Goal: Contribute content: Contribute content

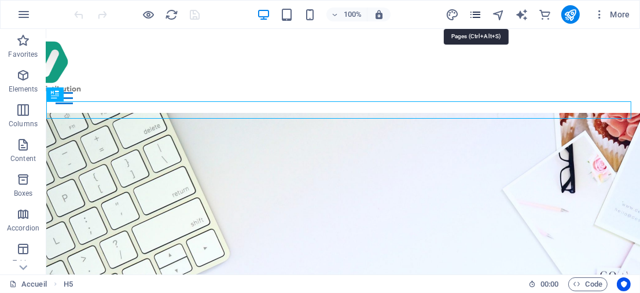
click at [479, 14] on icon "pages" at bounding box center [475, 14] width 13 height 13
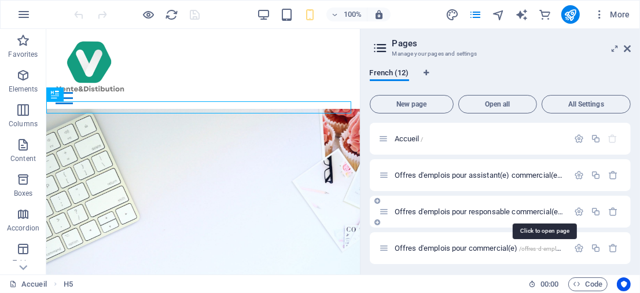
click at [450, 211] on span "Offres d'emplois pour responsable commercial(e) /offres-d-emplois-pour-responsa…" at bounding box center [544, 211] width 298 height 9
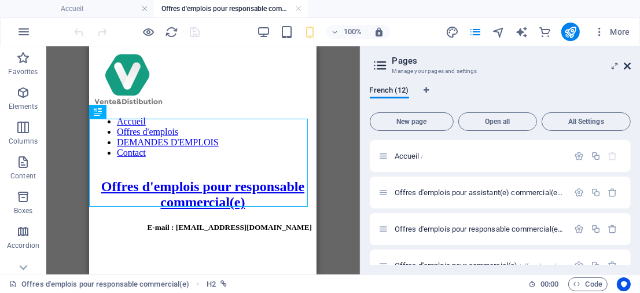
click at [630, 64] on icon at bounding box center [627, 65] width 7 height 9
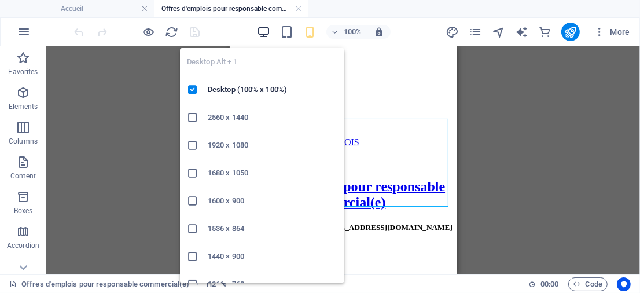
click at [267, 28] on icon "button" at bounding box center [263, 31] width 13 height 13
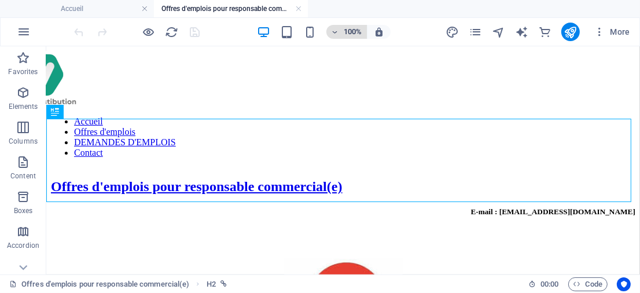
click at [348, 31] on h6 "100%" at bounding box center [353, 32] width 19 height 14
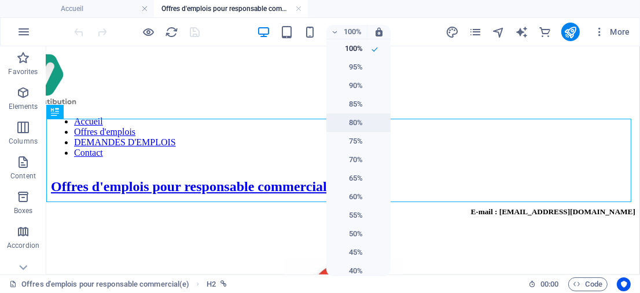
click at [354, 117] on h6 "80%" at bounding box center [348, 123] width 30 height 14
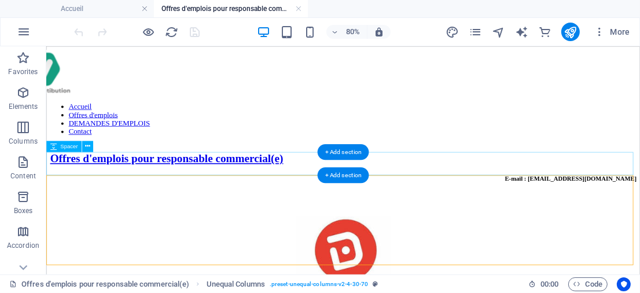
click at [166, 229] on div at bounding box center [416, 243] width 733 height 29
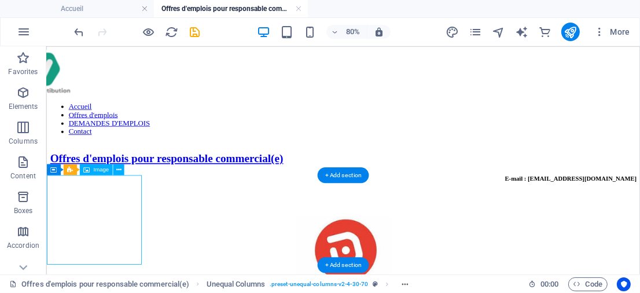
select select "px"
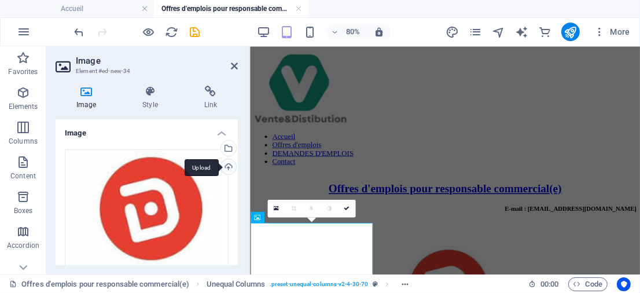
click at [225, 167] on div "Upload" at bounding box center [227, 167] width 17 height 17
click at [227, 164] on div "Upload" at bounding box center [227, 167] width 17 height 17
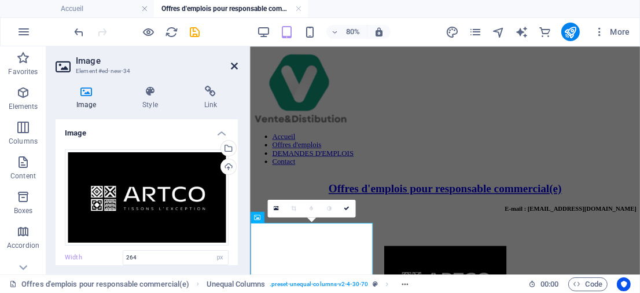
click at [235, 65] on icon at bounding box center [234, 65] width 7 height 9
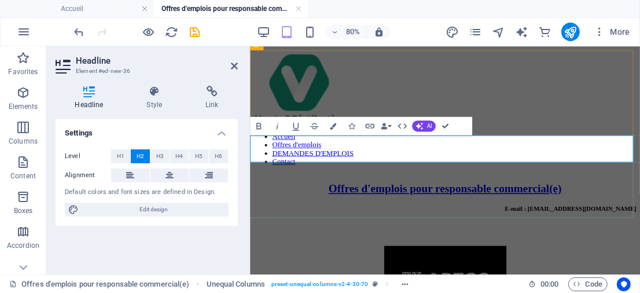
scroll to position [215, 0]
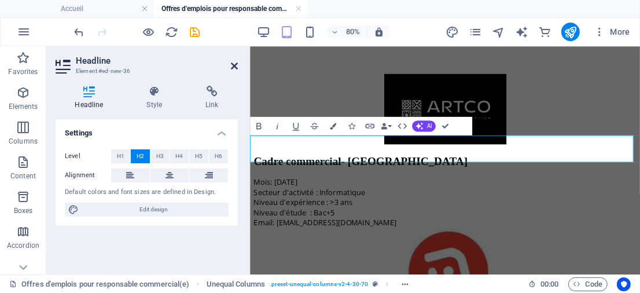
click at [233, 64] on icon at bounding box center [234, 65] width 7 height 9
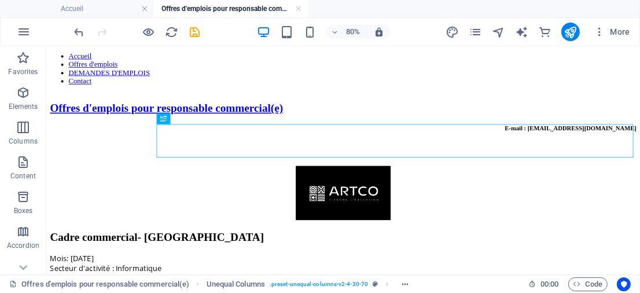
scroll to position [63, 0]
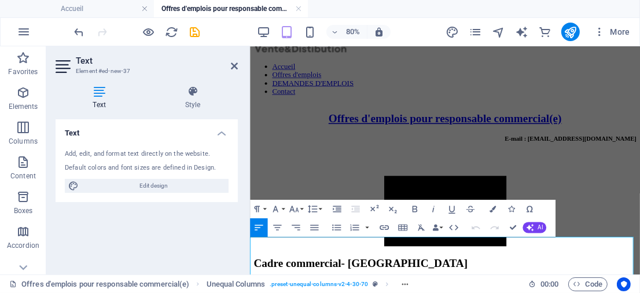
scroll to position [123, 0]
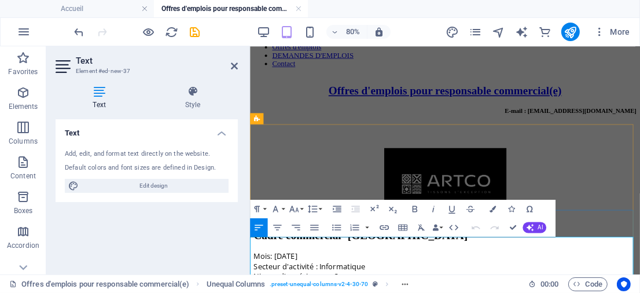
drag, startPoint x: 330, startPoint y: 301, endPoint x: 387, endPoint y: 297, distance: 56.9
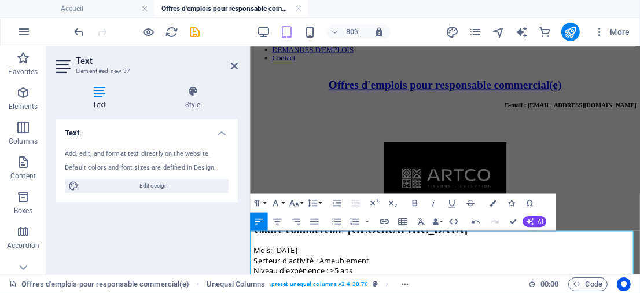
scroll to position [144, 0]
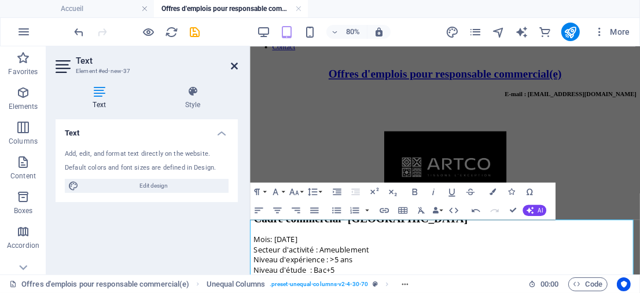
click at [235, 66] on icon at bounding box center [234, 65] width 7 height 9
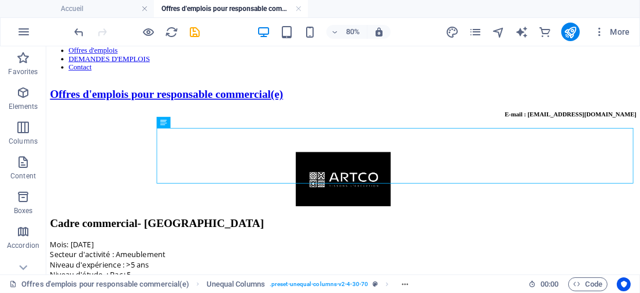
scroll to position [80, 0]
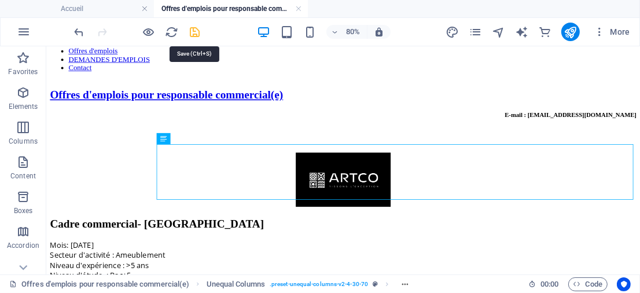
click at [193, 30] on icon "save" at bounding box center [195, 31] width 13 height 13
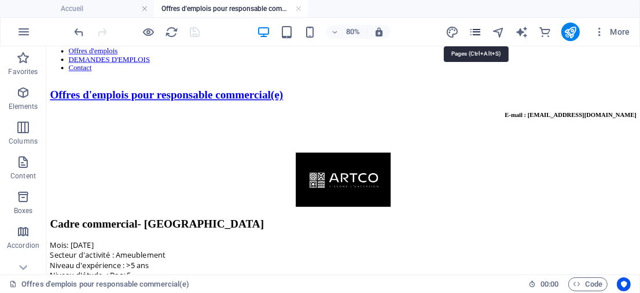
click at [474, 30] on icon "pages" at bounding box center [475, 31] width 13 height 13
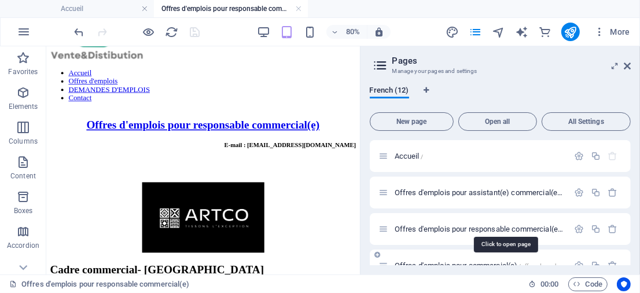
click at [458, 262] on span "Offres d'emplois pour commercial(e) /offres-d-emplois-pour-commercial-e" at bounding box center [505, 265] width 221 height 9
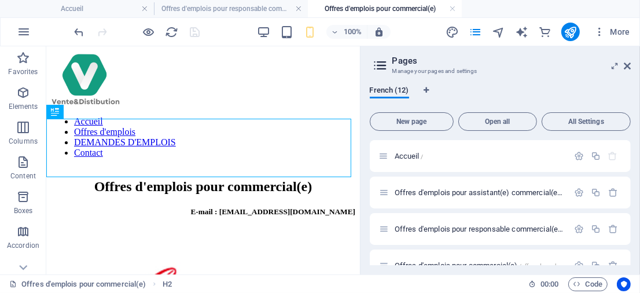
scroll to position [0, 0]
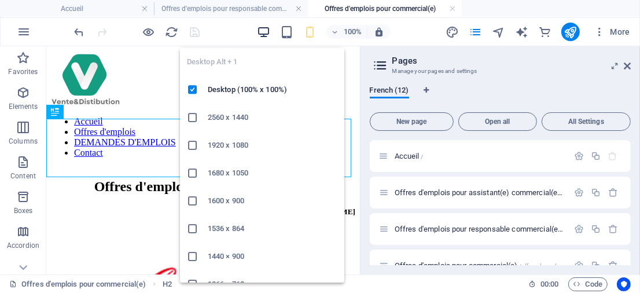
click at [268, 32] on icon "button" at bounding box center [263, 31] width 13 height 13
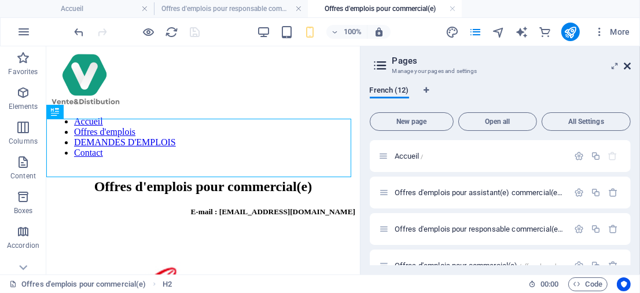
click at [628, 62] on icon at bounding box center [627, 65] width 7 height 9
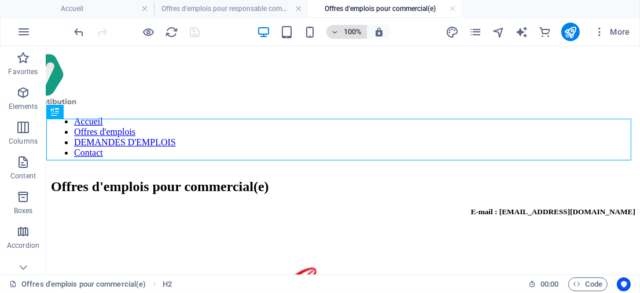
click at [342, 34] on span "100%" at bounding box center [346, 32] width 31 height 14
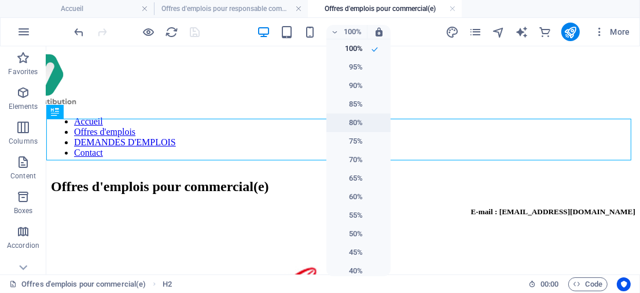
click at [351, 123] on h6 "80%" at bounding box center [348, 123] width 30 height 14
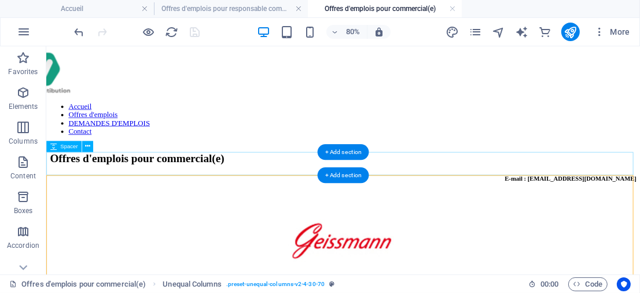
click at [193, 229] on div at bounding box center [416, 243] width 733 height 29
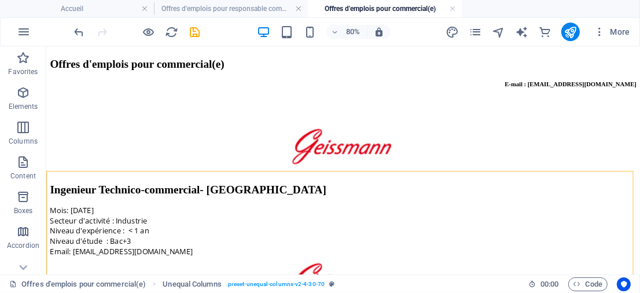
scroll to position [5, 0]
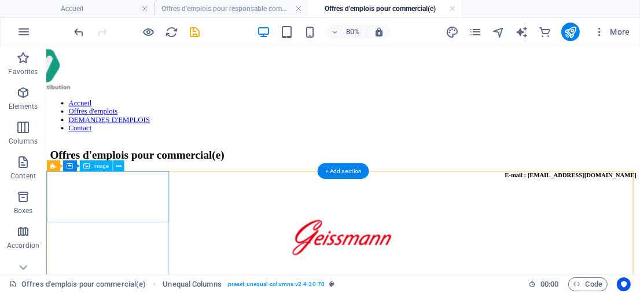
click at [167, 253] on figure at bounding box center [416, 286] width 733 height 66
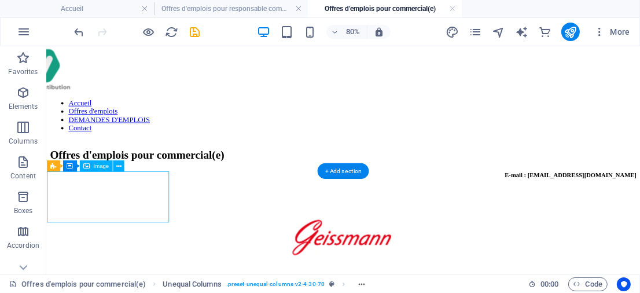
click at [167, 253] on figure at bounding box center [416, 286] width 733 height 66
select select "px"
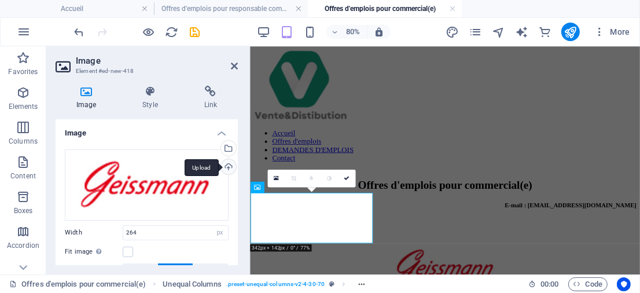
click at [226, 166] on div "Upload" at bounding box center [227, 167] width 17 height 17
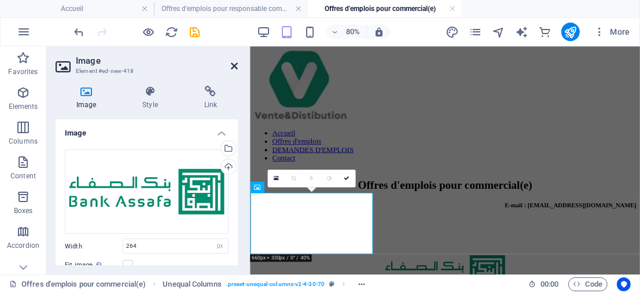
click at [234, 67] on icon at bounding box center [234, 65] width 7 height 9
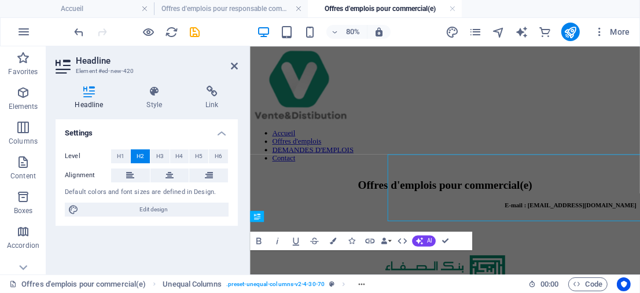
scroll to position [28, 0]
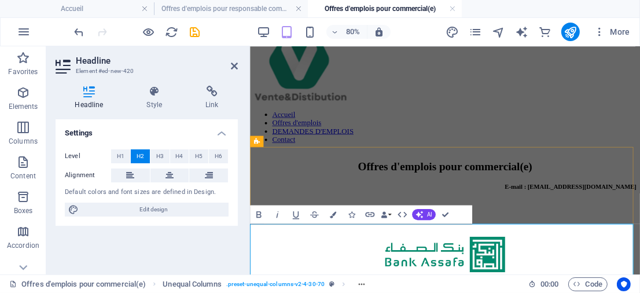
scroll to position [61, 0]
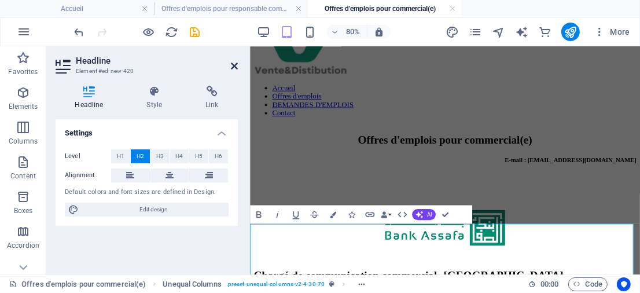
click at [235, 63] on icon at bounding box center [234, 65] width 7 height 9
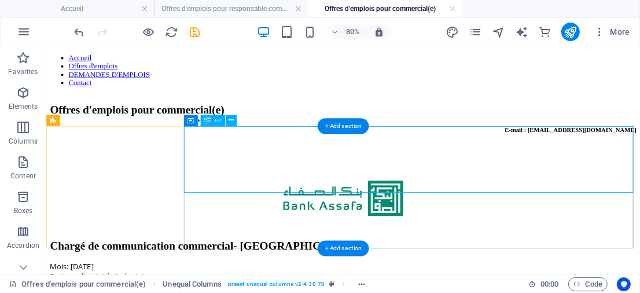
click at [639, 288] on div "Chargé de communication commercial- [GEOGRAPHIC_DATA]" at bounding box center [416, 296] width 733 height 16
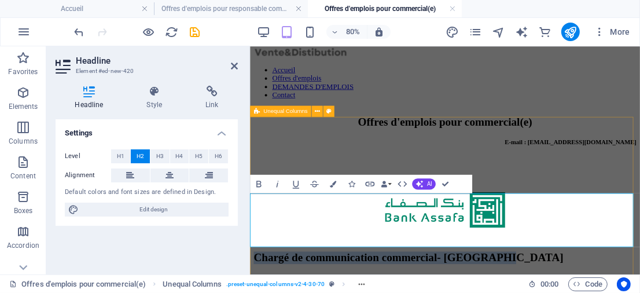
scroll to position [98, 0]
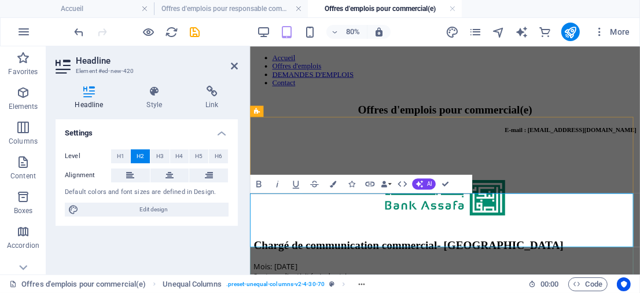
click at [639, 287] on h2 "Chargé de communication commercial- [GEOGRAPHIC_DATA]" at bounding box center [493, 295] width 479 height 16
click at [237, 65] on icon at bounding box center [234, 65] width 7 height 9
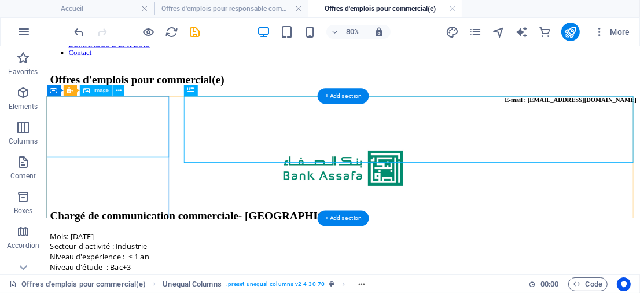
click at [163, 165] on figure at bounding box center [416, 199] width 733 height 79
select select "px"
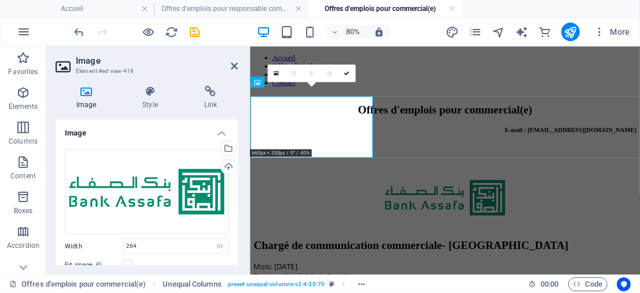
scroll to position [98, 0]
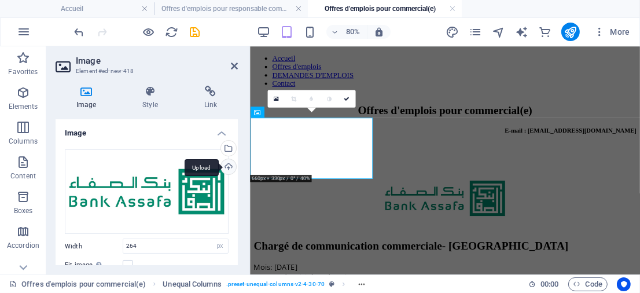
click at [228, 167] on div "Upload" at bounding box center [227, 167] width 17 height 17
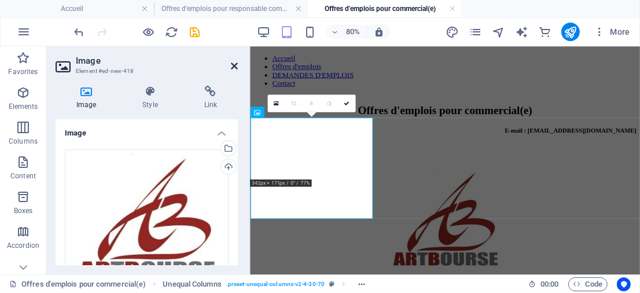
click at [235, 65] on icon at bounding box center [234, 65] width 7 height 9
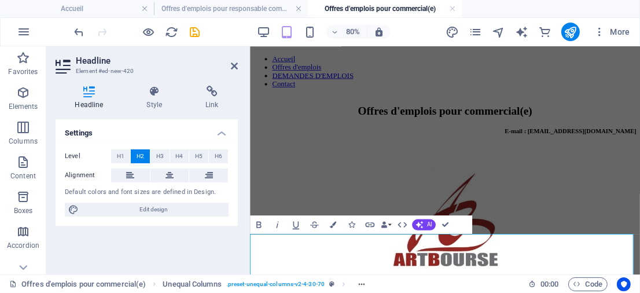
scroll to position [111, 0]
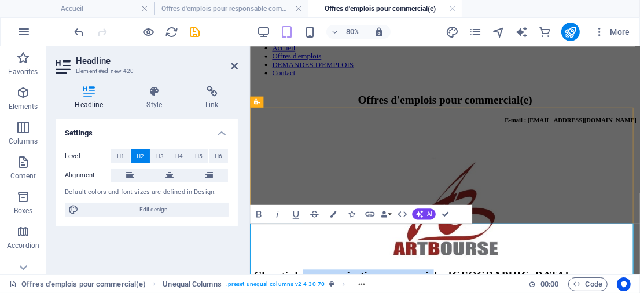
drag, startPoint x: 650, startPoint y: 288, endPoint x: 361, endPoint y: 287, distance: 288.7
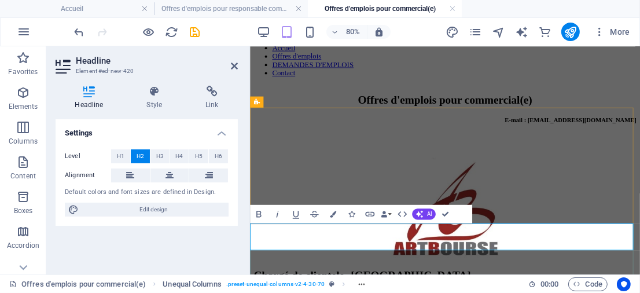
click at [196, 26] on icon "save" at bounding box center [195, 31] width 13 height 13
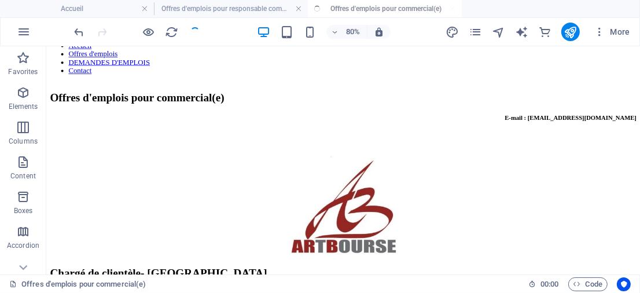
scroll to position [42, 0]
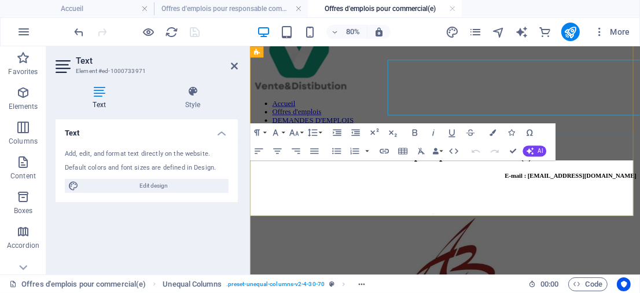
scroll to position [223, 0]
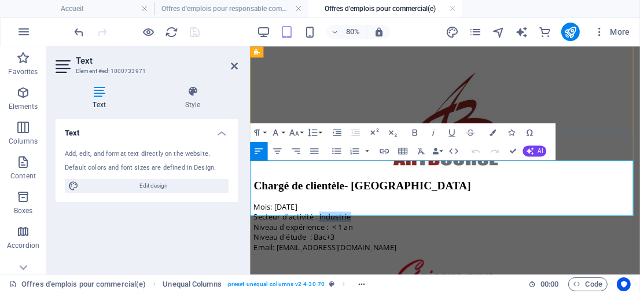
drag, startPoint x: 337, startPoint y: 203, endPoint x: 330, endPoint y: 203, distance: 6.4
click at [330, 252] on p "Secteur d'activité : Industrie" at bounding box center [493, 258] width 479 height 13
click at [321, 240] on p "Mois: [DATE]" at bounding box center [493, 246] width 479 height 13
click at [233, 63] on icon at bounding box center [234, 65] width 7 height 9
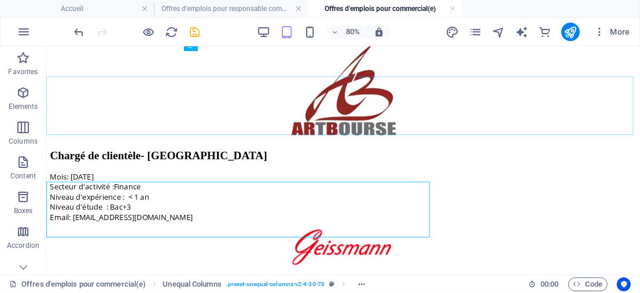
scroll to position [196, 0]
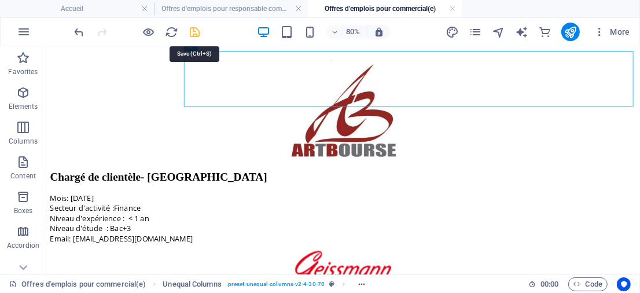
drag, startPoint x: 195, startPoint y: 31, endPoint x: 617, endPoint y: 3, distance: 422.7
click at [195, 31] on icon "save" at bounding box center [195, 31] width 13 height 13
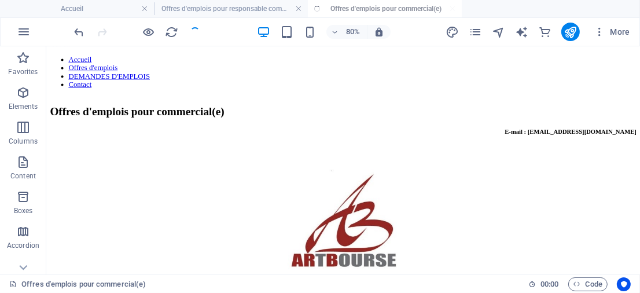
scroll to position [57, 0]
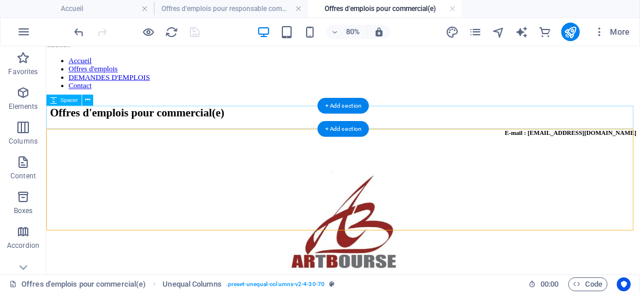
click at [195, 172] on div at bounding box center [416, 186] width 733 height 29
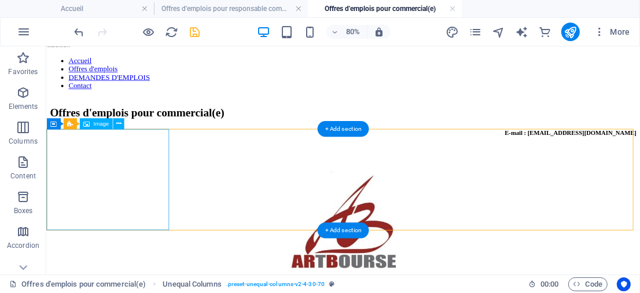
click at [183, 201] on figure at bounding box center [416, 265] width 733 height 128
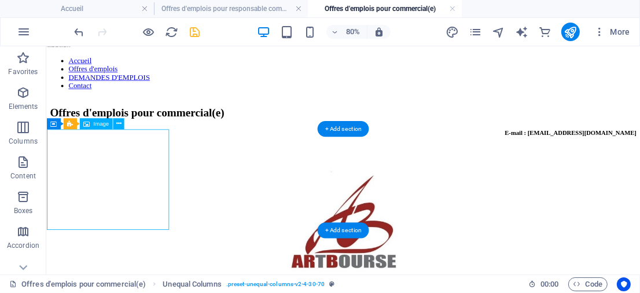
click at [183, 201] on figure at bounding box center [416, 265] width 733 height 128
select select "px"
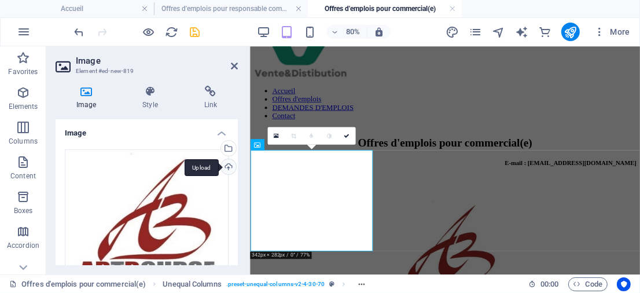
click at [224, 170] on div "Upload" at bounding box center [227, 167] width 17 height 17
click at [225, 163] on div "Upload" at bounding box center [227, 167] width 17 height 17
click at [222, 164] on div "Upload" at bounding box center [227, 167] width 17 height 17
click at [228, 168] on div "Upload" at bounding box center [227, 167] width 17 height 17
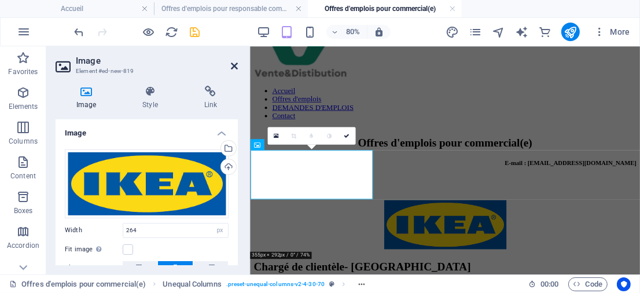
click at [233, 62] on icon at bounding box center [234, 65] width 7 height 9
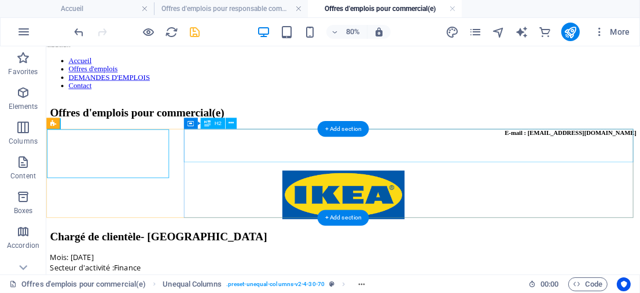
click at [322, 275] on div "Chargé de clientèle- [GEOGRAPHIC_DATA]" at bounding box center [416, 283] width 733 height 16
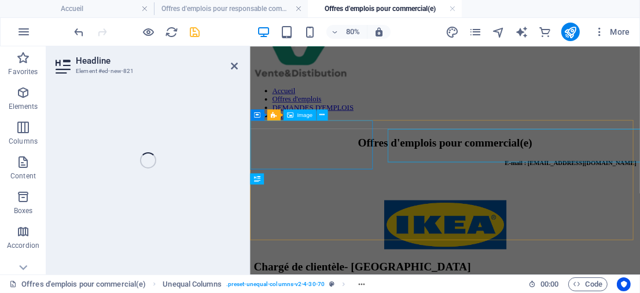
scroll to position [95, 0]
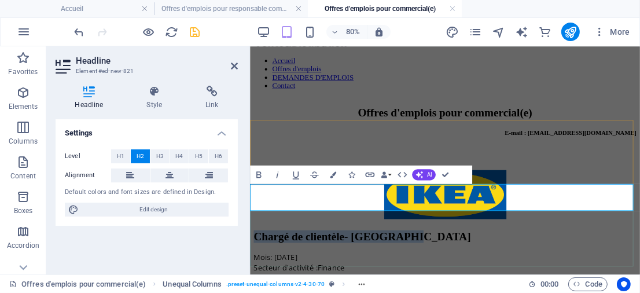
click at [435, 275] on h2 "Chargé de clientèle- [GEOGRAPHIC_DATA]" at bounding box center [493, 283] width 479 height 16
drag, startPoint x: 361, startPoint y: 231, endPoint x: 256, endPoint y: 237, distance: 105.4
click at [256, 275] on h2 "Chargé de clientèle- [GEOGRAPHIC_DATA]" at bounding box center [493, 283] width 479 height 16
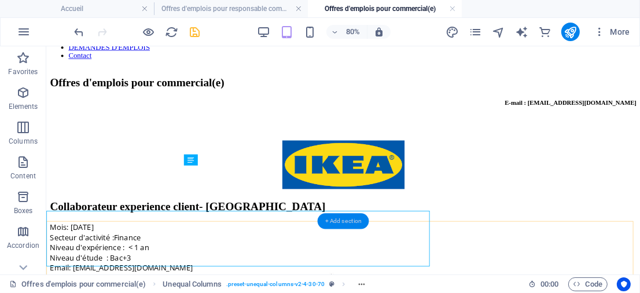
click at [322, 224] on div "+ Add section" at bounding box center [343, 221] width 51 height 16
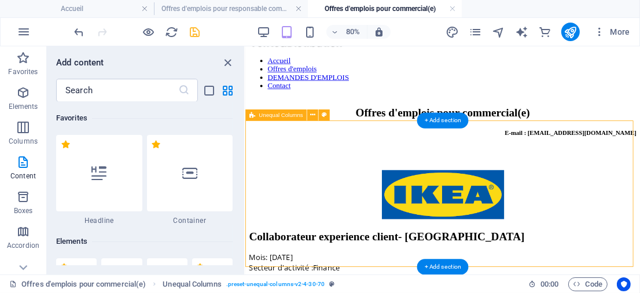
click at [273, 215] on div "Collaborateur experience client- [GEOGRAPHIC_DATA] Mois: [DATE] Secteur d'activ…" at bounding box center [491, 282] width 484 height 165
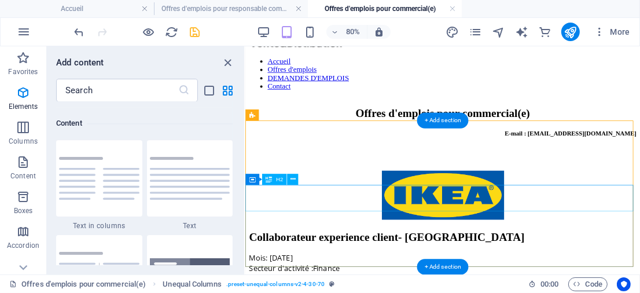
scroll to position [2025, 0]
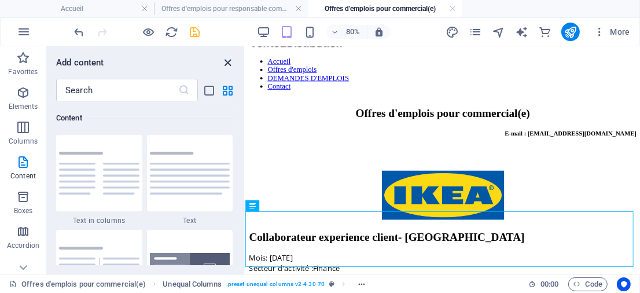
drag, startPoint x: 229, startPoint y: 60, endPoint x: 228, endPoint y: 17, distance: 42.8
click at [229, 60] on icon "close panel" at bounding box center [228, 62] width 13 height 13
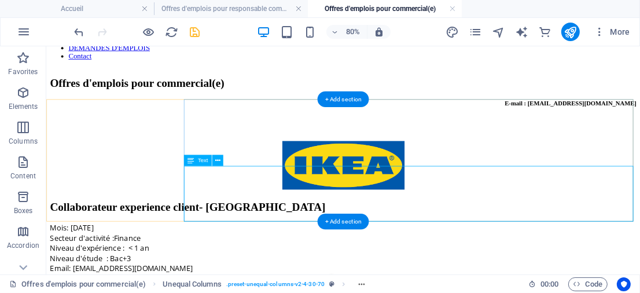
click at [296, 266] on div "Mois: [DATE] Secteur d'activité :Finance Niveau d'expérience : < 1 an Niveau d'…" at bounding box center [416, 298] width 733 height 64
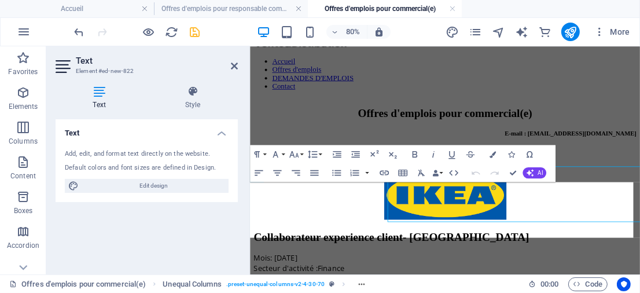
scroll to position [94, 0]
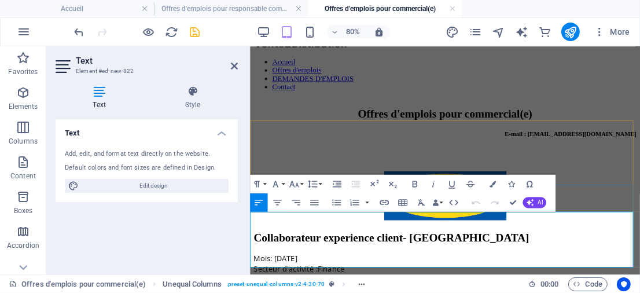
click at [234, 65] on icon at bounding box center [234, 65] width 7 height 9
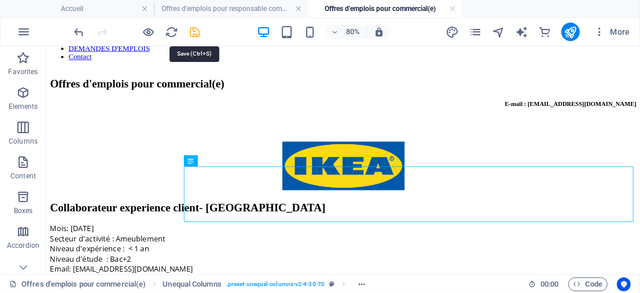
click at [193, 29] on icon "save" at bounding box center [195, 31] width 13 height 13
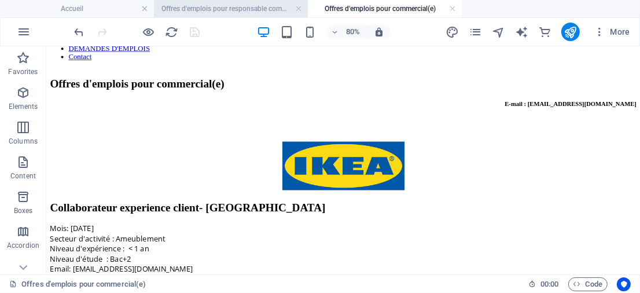
click at [203, 8] on h4 "Offres d'emplois pour responsable commercial(e)" at bounding box center [231, 8] width 154 height 13
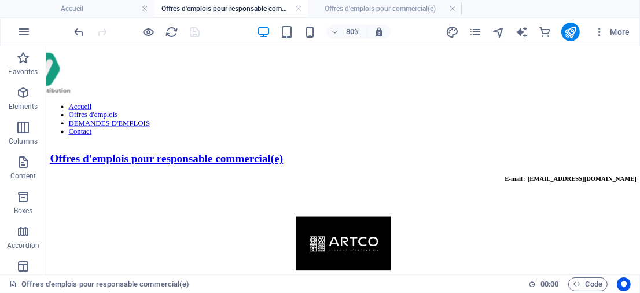
scroll to position [80, 0]
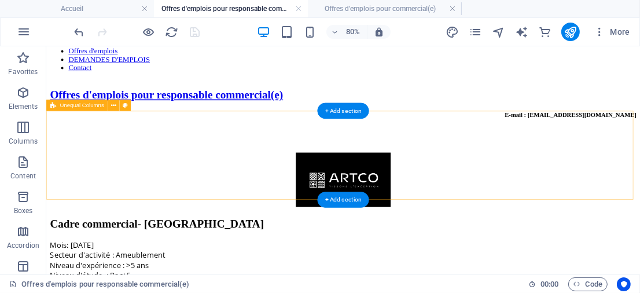
click at [171, 178] on div "Cadre commercial- [GEOGRAPHIC_DATA] Mois: [DATE] Secteur d'activité : Ameubleme…" at bounding box center [416, 264] width 733 height 172
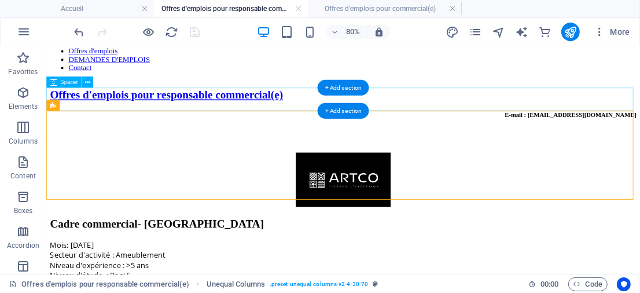
click at [167, 149] on div at bounding box center [416, 163] width 733 height 29
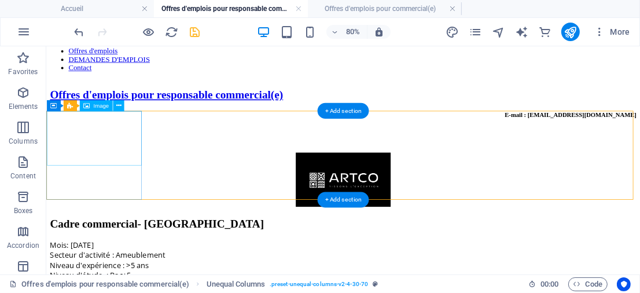
click at [138, 178] on figure at bounding box center [416, 213] width 733 height 70
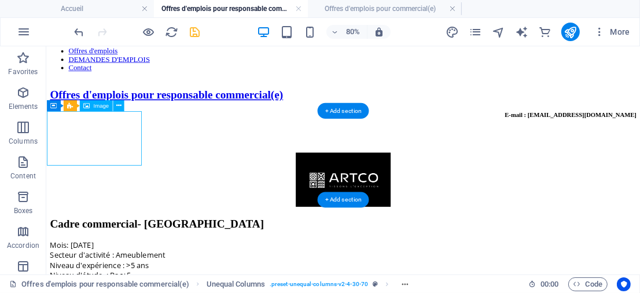
click at [138, 178] on figure at bounding box center [416, 213] width 733 height 70
select select "px"
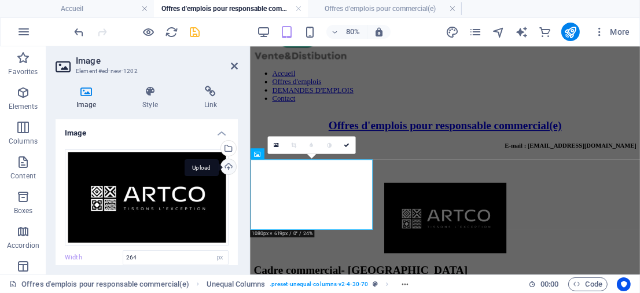
scroll to position [79, 0]
click at [227, 171] on div "Upload" at bounding box center [227, 167] width 17 height 17
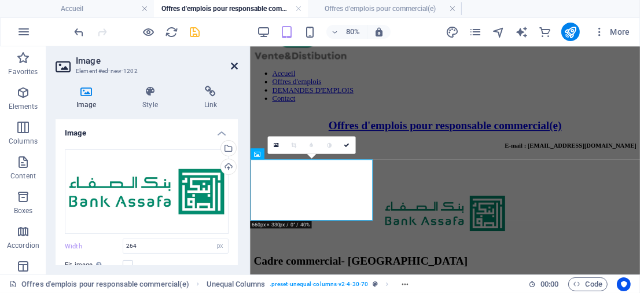
click at [232, 67] on icon at bounding box center [234, 65] width 7 height 9
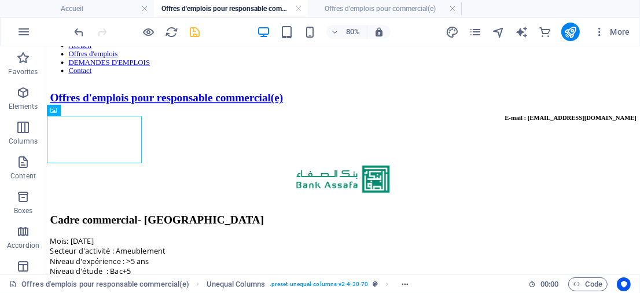
scroll to position [73, 0]
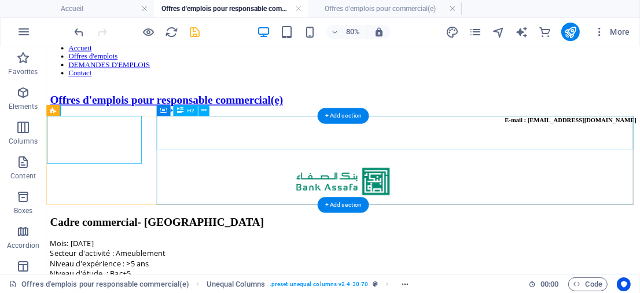
click at [253, 257] on div "Cadre commercial- [GEOGRAPHIC_DATA]" at bounding box center [416, 265] width 733 height 16
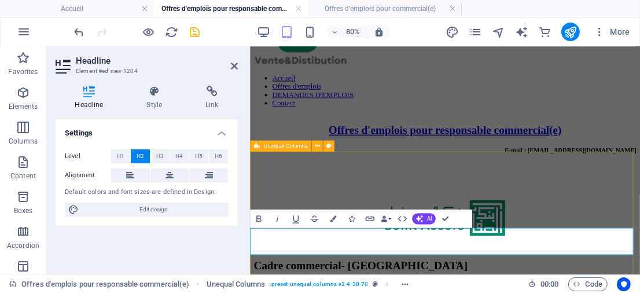
scroll to position [89, 0]
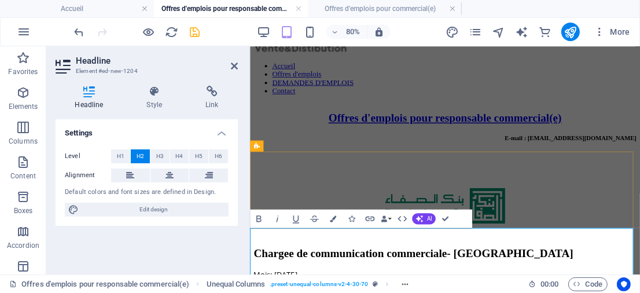
click at [234, 62] on icon at bounding box center [234, 65] width 7 height 9
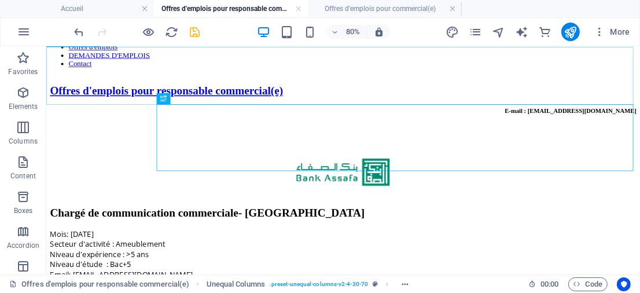
scroll to position [83, 0]
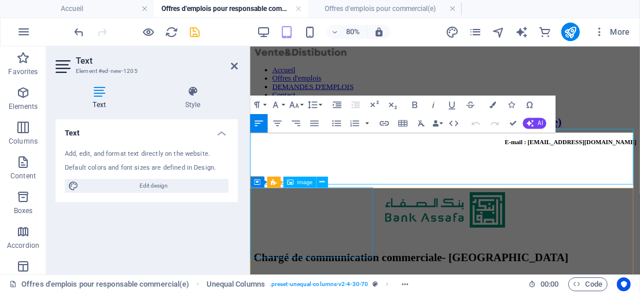
scroll to position [277, 0]
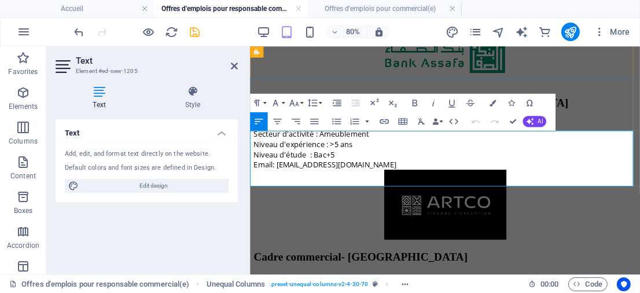
click at [349, 186] on p "Niveau d'expérience : >5 ans Niveau d'étude : Bac+5" at bounding box center [493, 173] width 479 height 25
drag, startPoint x: 340, startPoint y: 170, endPoint x: 395, endPoint y: 171, distance: 55.6
click at [395, 161] on p "Secteur d'activité : Ameublement" at bounding box center [493, 155] width 479 height 13
click at [235, 65] on icon at bounding box center [234, 65] width 7 height 9
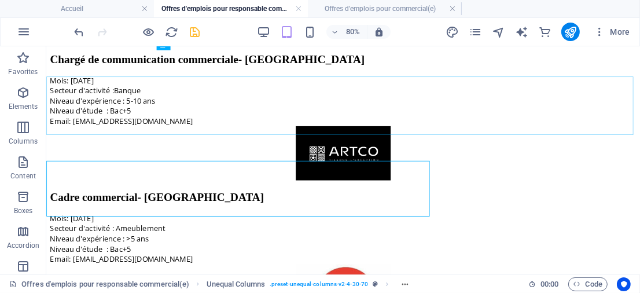
scroll to position [239, 0]
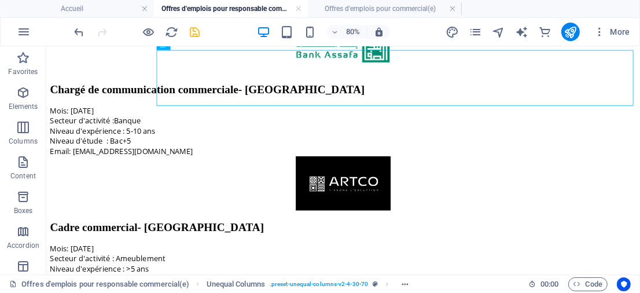
click at [198, 31] on icon "save" at bounding box center [195, 31] width 13 height 13
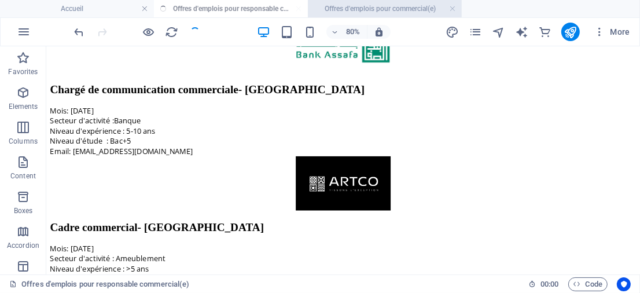
click at [362, 13] on h4 "Offres d'emplois pour commercial(e)" at bounding box center [385, 8] width 154 height 13
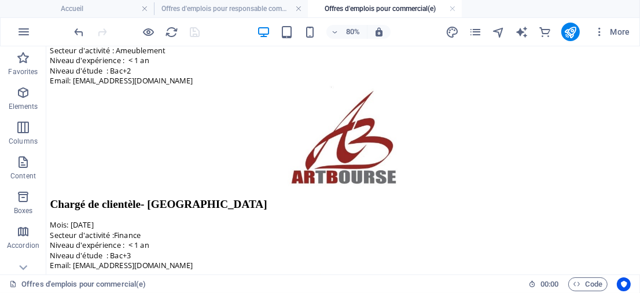
scroll to position [0, 0]
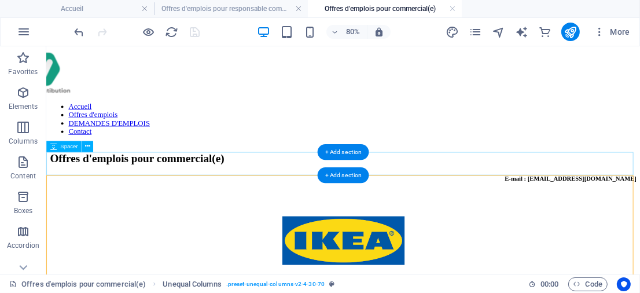
click at [199, 229] on div at bounding box center [416, 243] width 733 height 29
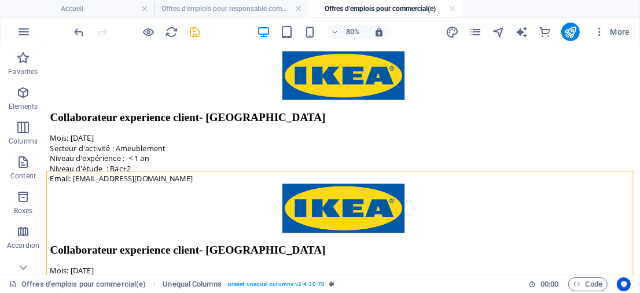
scroll to position [5, 0]
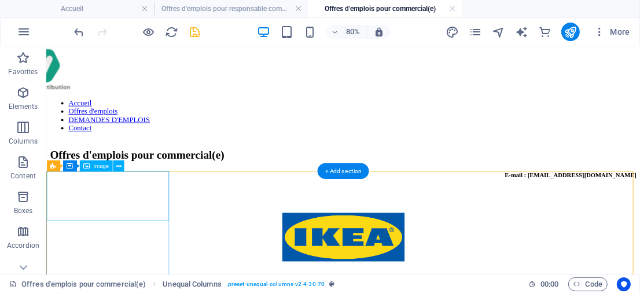
click at [176, 253] on figure at bounding box center [416, 285] width 733 height 64
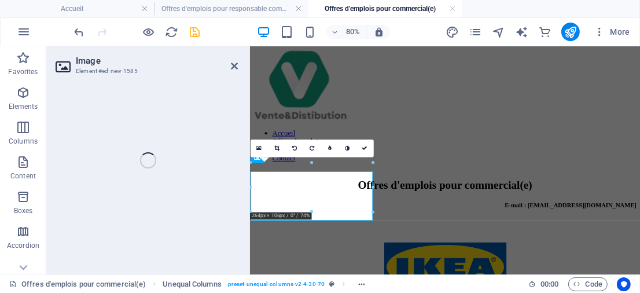
select select "px"
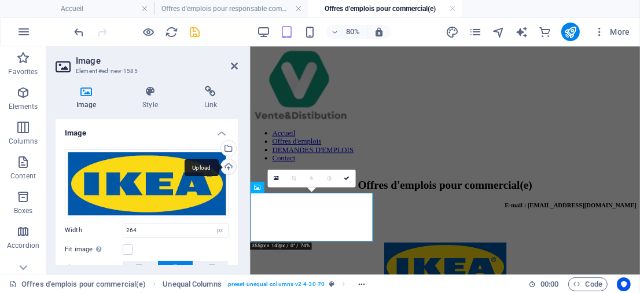
click at [226, 171] on div "Upload" at bounding box center [227, 167] width 17 height 17
click at [228, 165] on div "Upload" at bounding box center [227, 167] width 17 height 17
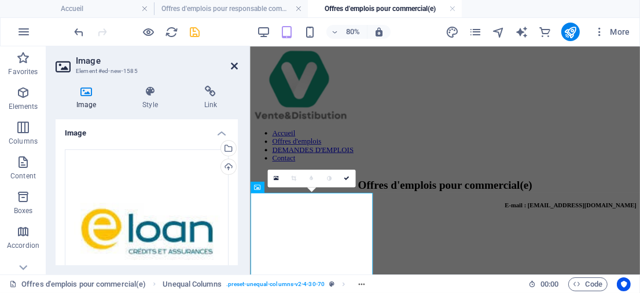
click at [236, 68] on icon at bounding box center [234, 65] width 7 height 9
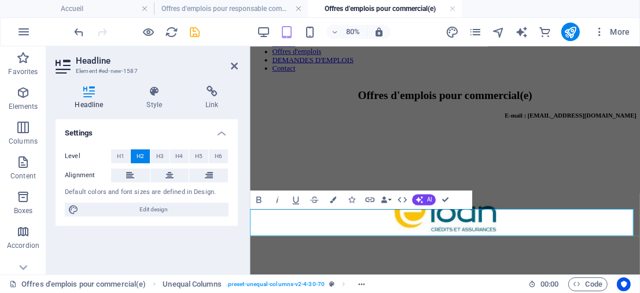
scroll to position [117, 0]
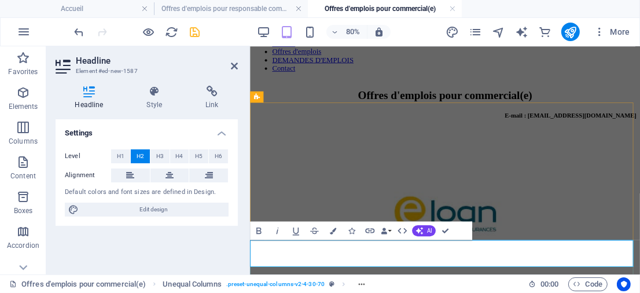
drag, startPoint x: 280, startPoint y: 300, endPoint x: 551, endPoint y: 280, distance: 271.6
drag, startPoint x: 334, startPoint y: 262, endPoint x: 433, endPoint y: 29, distance: 253.0
click at [433, 29] on div "80% More" at bounding box center [353, 32] width 562 height 19
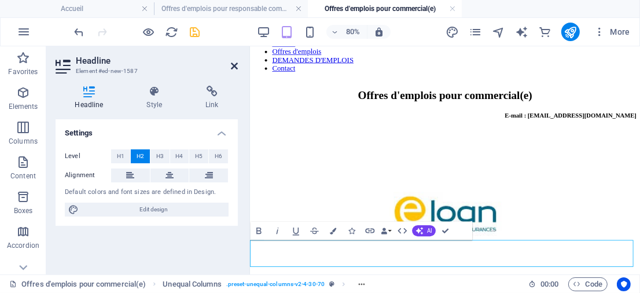
click at [233, 65] on icon at bounding box center [234, 65] width 7 height 9
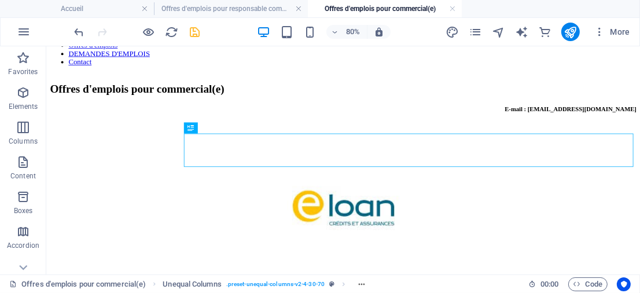
scroll to position [47, 0]
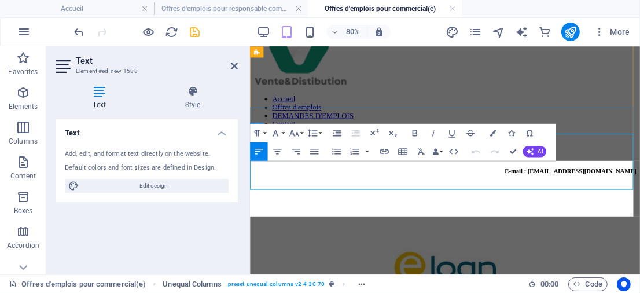
scroll to position [249, 0]
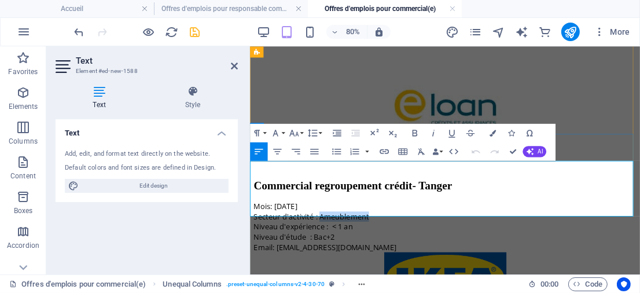
drag, startPoint x: 396, startPoint y: 208, endPoint x: 333, endPoint y: 208, distance: 63.7
click at [333, 252] on p "Secteur d'activité : Ameublement" at bounding box center [493, 258] width 479 height 13
click at [329, 252] on p "Secteur d'activité :Crédit" at bounding box center [493, 258] width 479 height 13
click at [236, 65] on icon at bounding box center [234, 65] width 7 height 9
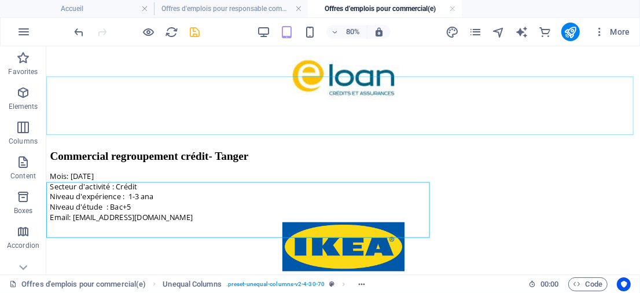
scroll to position [223, 0]
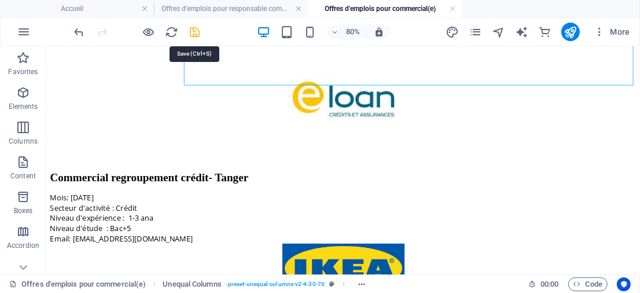
click at [194, 29] on icon "save" at bounding box center [195, 31] width 13 height 13
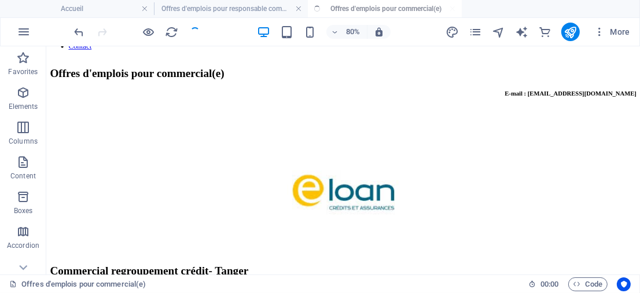
scroll to position [84, 0]
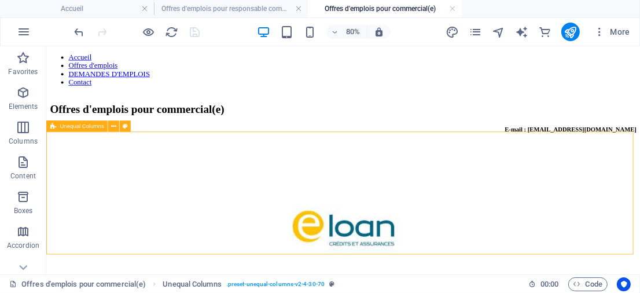
scroll to position [38, 0]
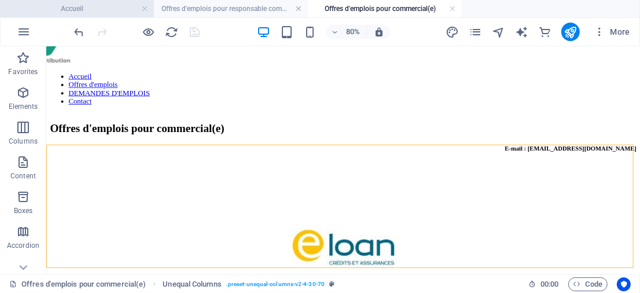
click at [117, 5] on h4 "Accueil" at bounding box center [77, 8] width 154 height 13
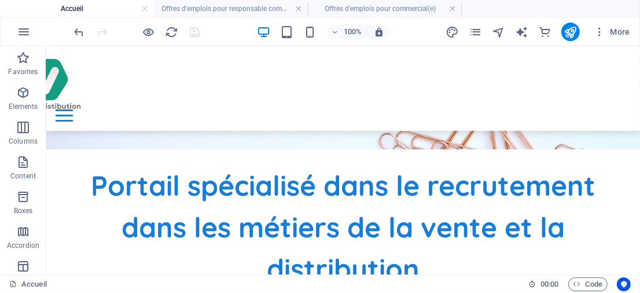
scroll to position [385, 0]
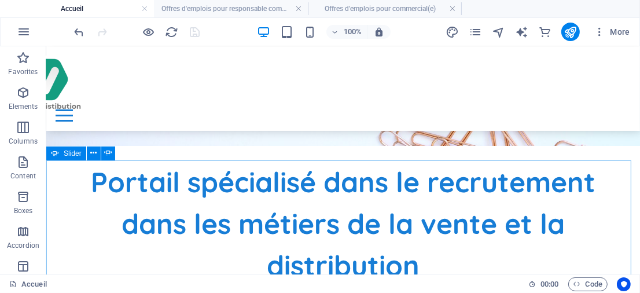
click at [61, 154] on div "Slider" at bounding box center [66, 153] width 40 height 14
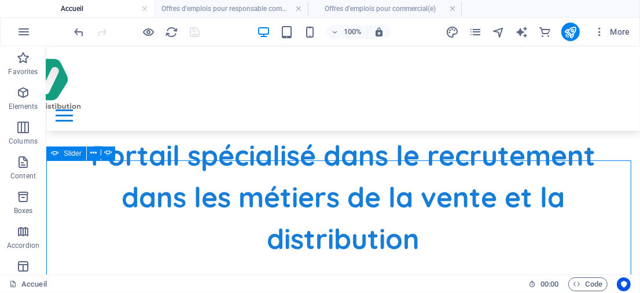
select select "ms"
select select "s"
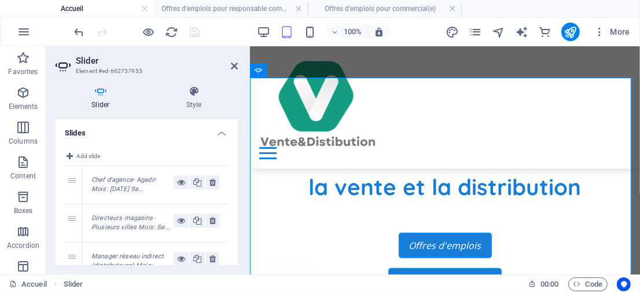
scroll to position [422, 0]
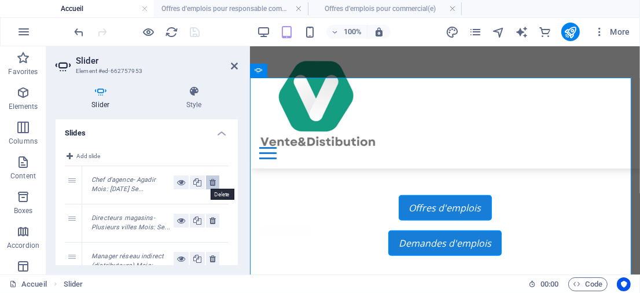
click at [211, 181] on icon at bounding box center [212, 182] width 6 height 14
click at [86, 156] on span "Add slide" at bounding box center [88, 156] width 24 height 14
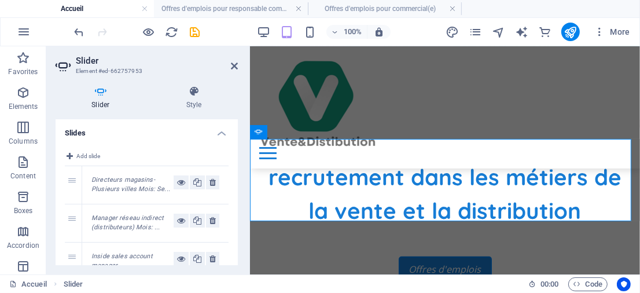
scroll to position [354, 0]
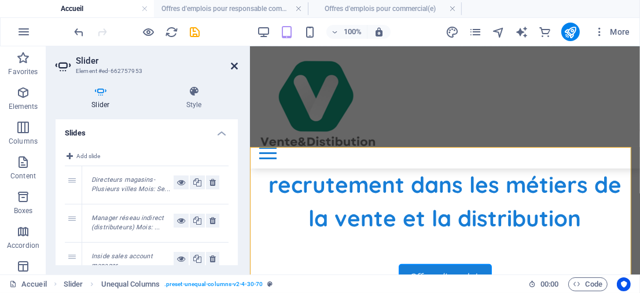
click at [231, 65] on icon at bounding box center [234, 65] width 7 height 9
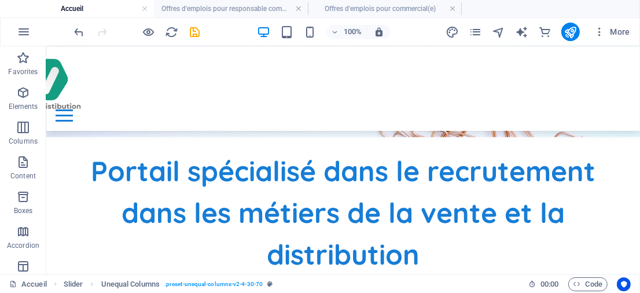
scroll to position [403, 0]
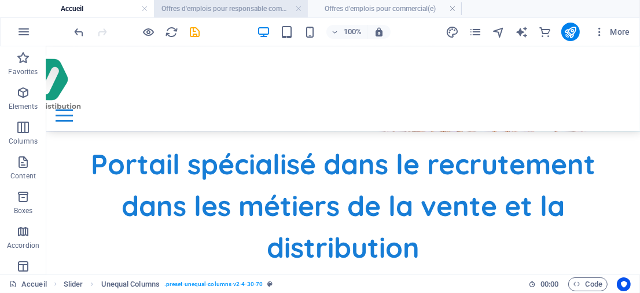
click at [242, 10] on h4 "Offres d'emplois pour responsable commercial(e)" at bounding box center [231, 8] width 154 height 13
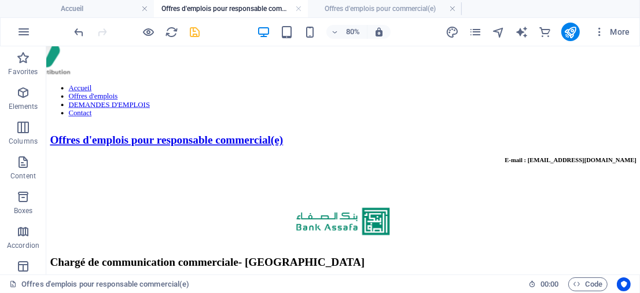
scroll to position [0, 0]
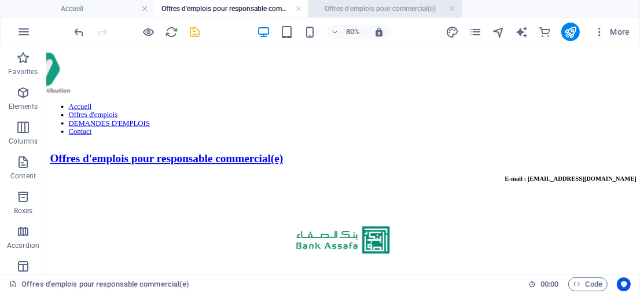
click at [371, 12] on h4 "Offres d'emplois pour commercial(e)" at bounding box center [385, 8] width 154 height 13
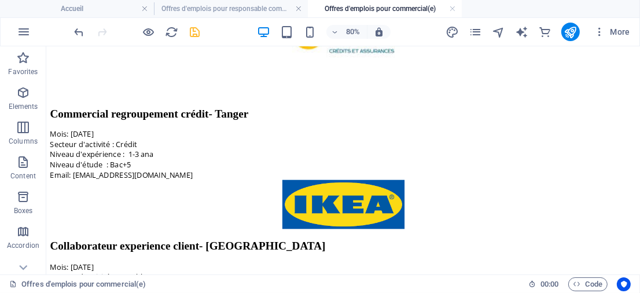
scroll to position [389, 0]
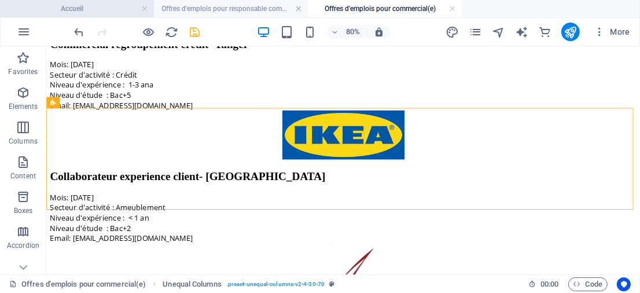
click at [132, 9] on h4 "Accueil" at bounding box center [77, 8] width 154 height 13
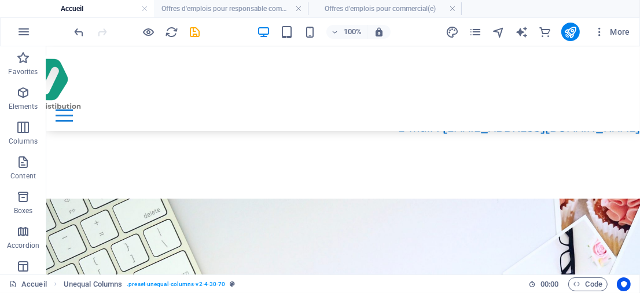
scroll to position [403, 0]
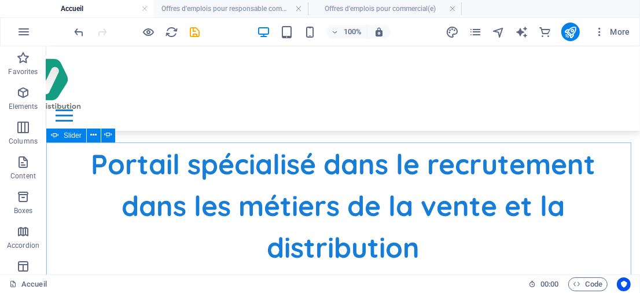
click at [56, 134] on icon at bounding box center [55, 135] width 8 height 14
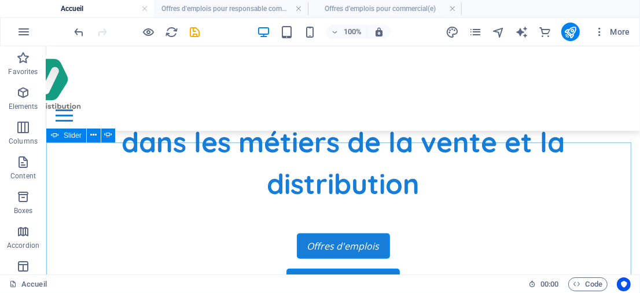
select select "ms"
select select "s"
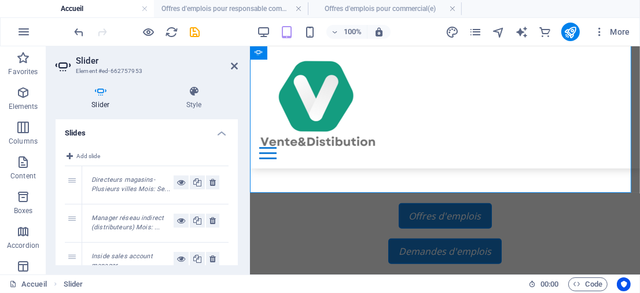
scroll to position [441, 0]
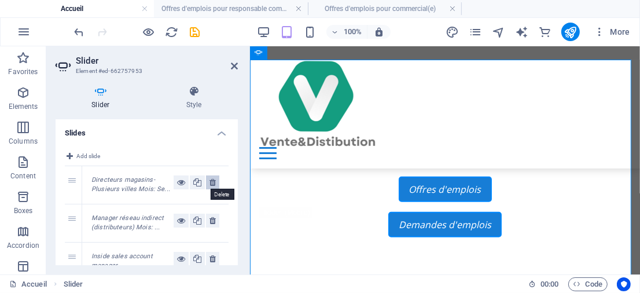
click at [209, 182] on icon at bounding box center [212, 182] width 6 height 14
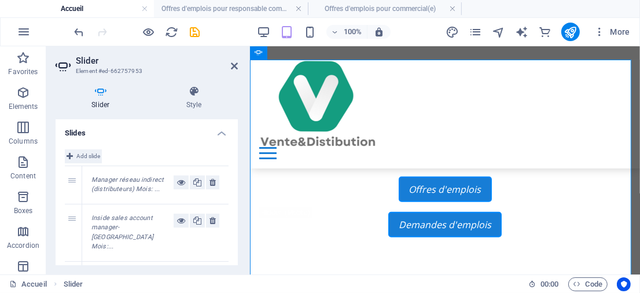
click at [89, 157] on span "Add slide" at bounding box center [88, 156] width 24 height 14
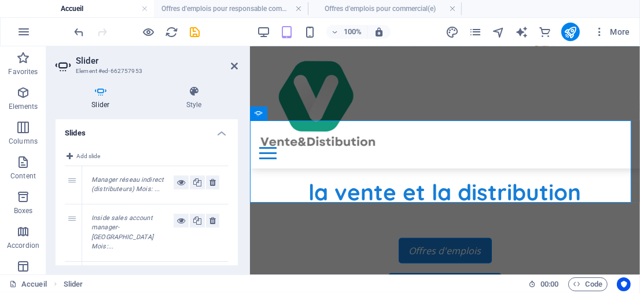
scroll to position [376, 0]
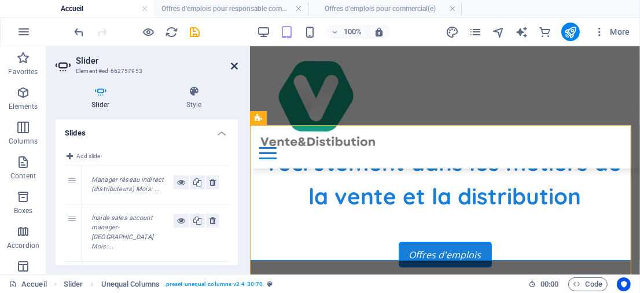
click at [236, 65] on icon at bounding box center [234, 65] width 7 height 9
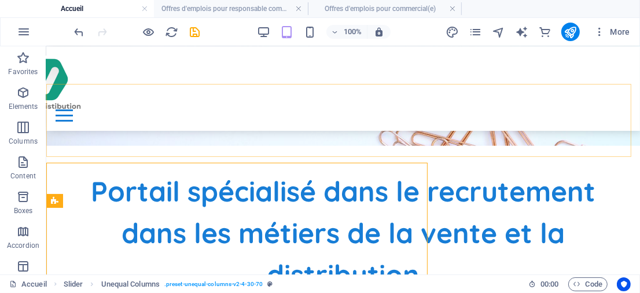
scroll to position [338, 0]
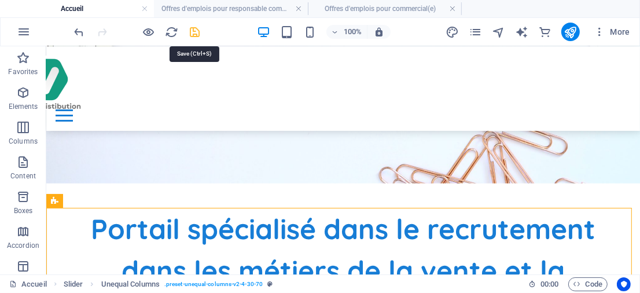
click at [197, 32] on icon "save" at bounding box center [195, 31] width 13 height 13
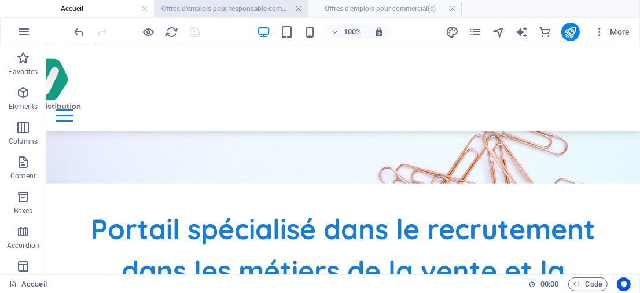
click at [299, 8] on link at bounding box center [298, 8] width 7 height 11
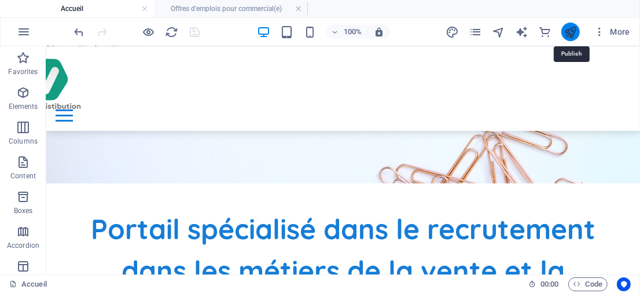
click at [569, 32] on icon "publish" at bounding box center [570, 31] width 13 height 13
